Goal: Transaction & Acquisition: Book appointment/travel/reservation

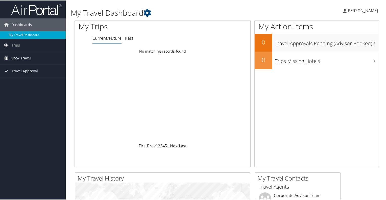
click at [26, 57] on span "Book Travel" at bounding box center [20, 57] width 19 height 13
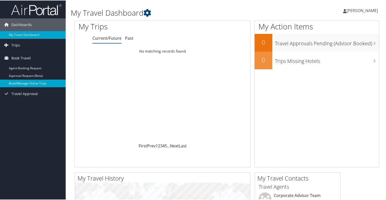
click at [27, 82] on link "Book/Manage Online Trips" at bounding box center [33, 83] width 66 height 8
